Goal: Find specific page/section: Find specific page/section

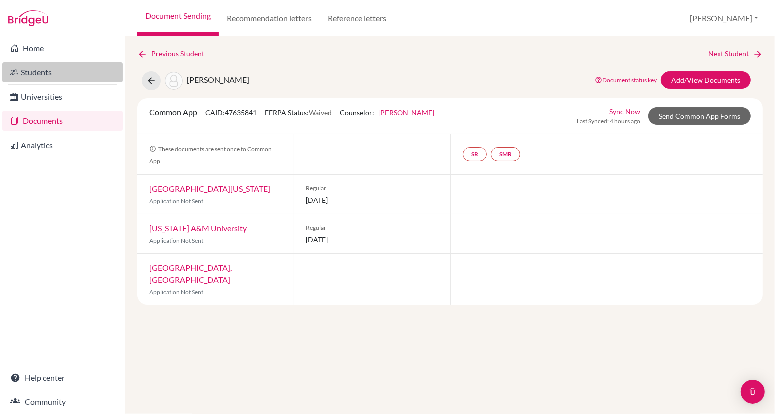
click at [47, 75] on link "Students" at bounding box center [62, 72] width 121 height 20
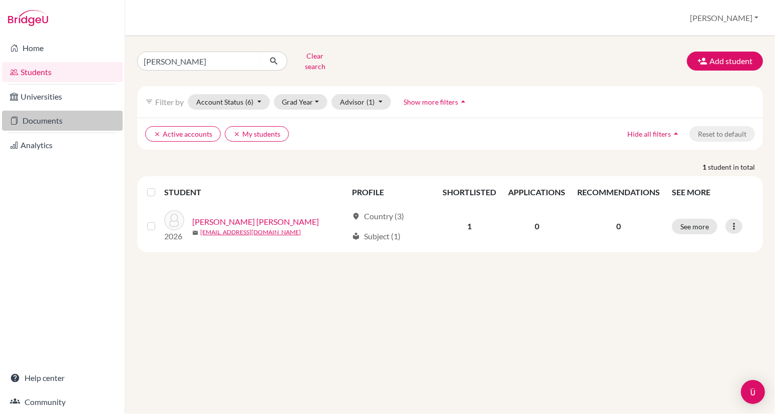
click at [60, 121] on link "Documents" at bounding box center [62, 121] width 121 height 20
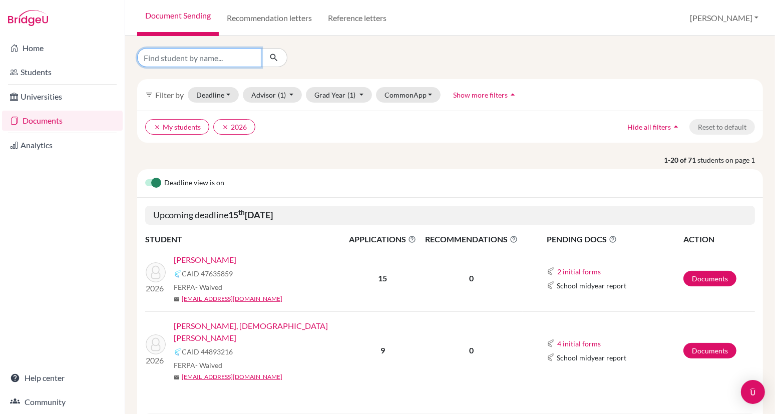
click at [215, 60] on input "Find student by name..." at bounding box center [199, 57] width 124 height 19
type input "mingxuan bao"
click at [274, 57] on button "submit" at bounding box center [274, 57] width 27 height 19
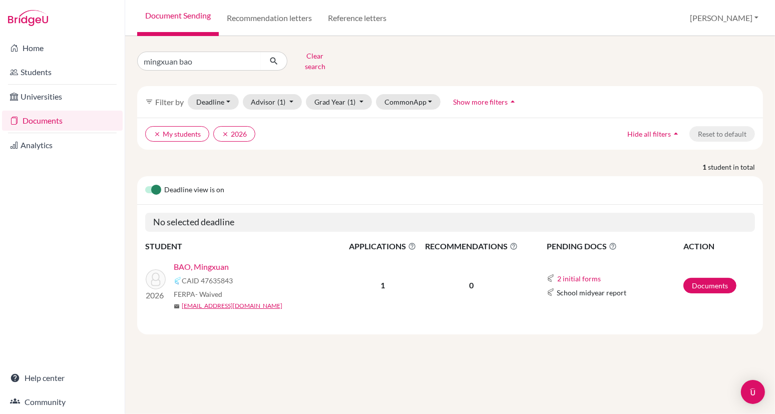
click at [197, 261] on link "BAO, Mingxuan" at bounding box center [201, 267] width 55 height 12
